Goal: Check status

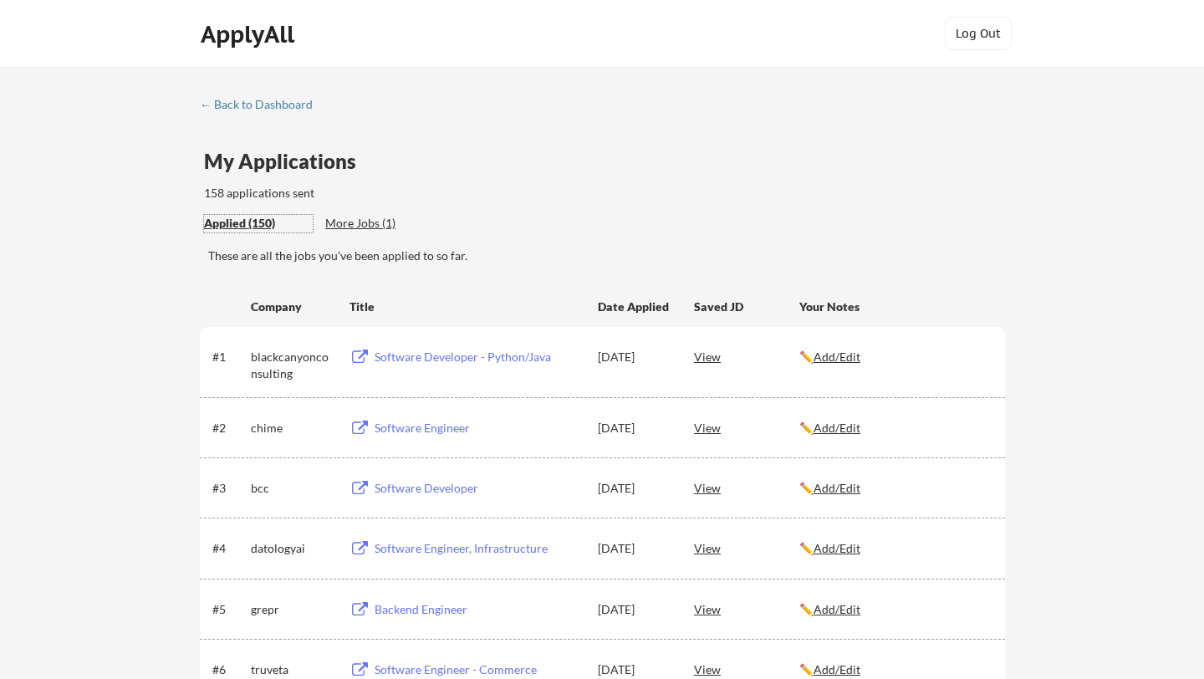
scroll to position [34, 0]
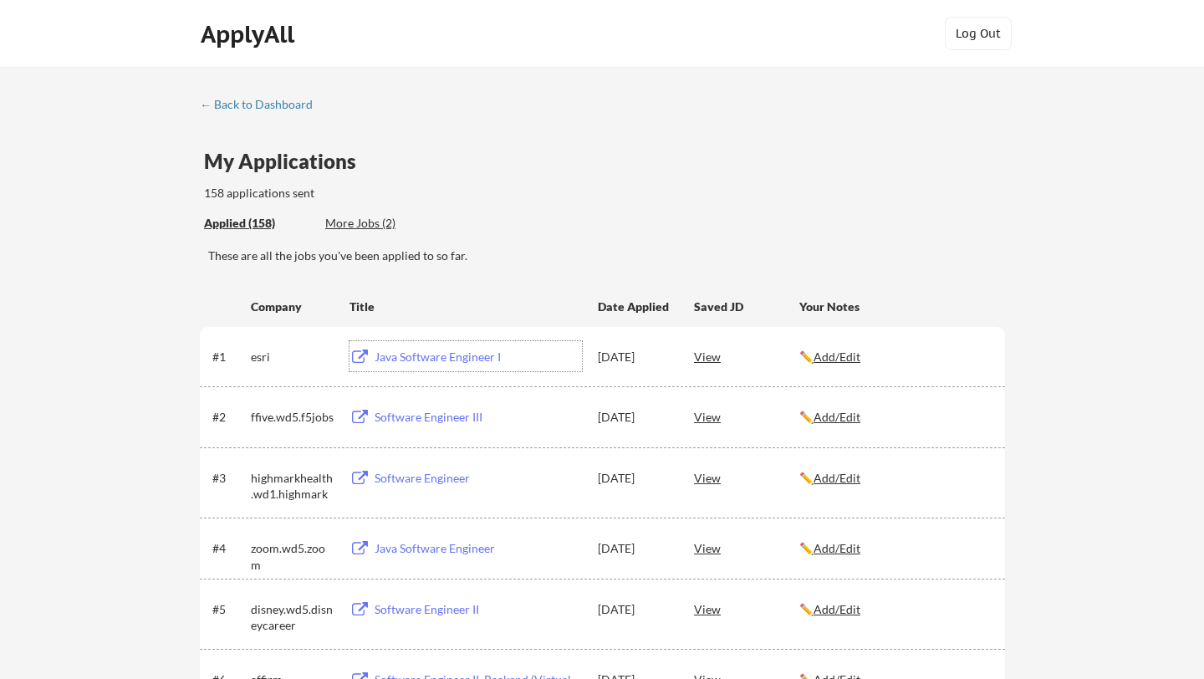
click at [401, 354] on div "Java Software Engineer I" at bounding box center [478, 357] width 207 height 17
